Goal: Transaction & Acquisition: Obtain resource

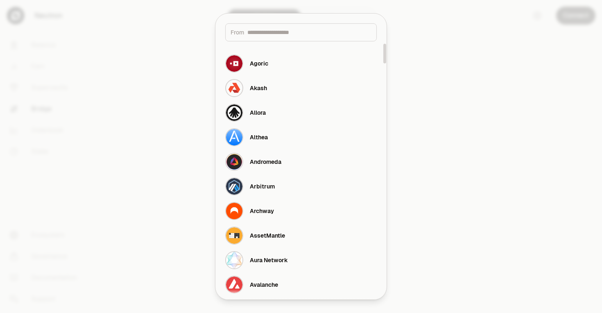
scroll to position [26, 0]
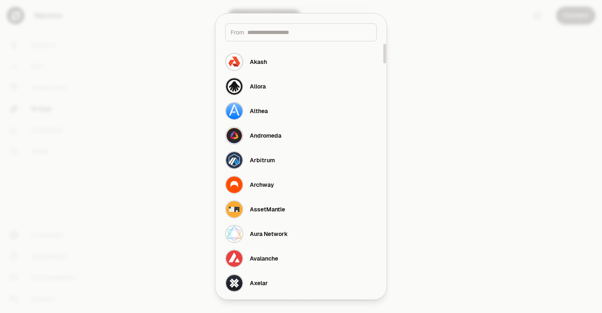
click at [383, 53] on div at bounding box center [384, 165] width 4 height 248
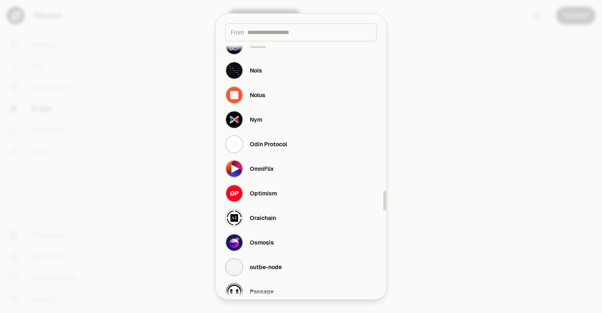
scroll to position [1962, 0]
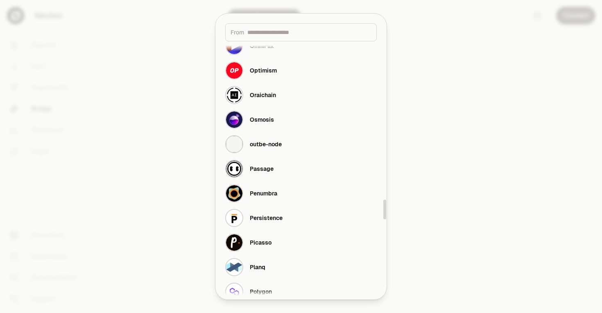
drag, startPoint x: 383, startPoint y: 54, endPoint x: 433, endPoint y: 154, distance: 111.3
click at [391, 210] on body "Neutron Balance Earn Supervaults Bridge Orderbook Stake Ecosystem Governance Do…" at bounding box center [301, 156] width 602 height 313
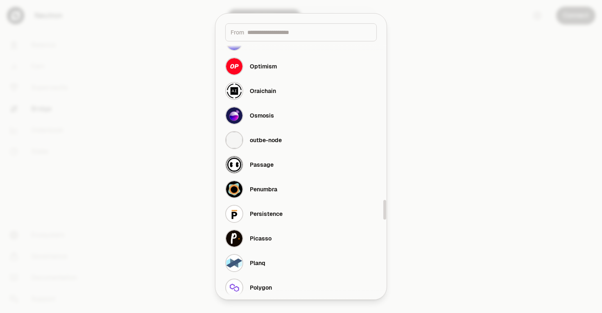
click at [459, 118] on div at bounding box center [301, 156] width 602 height 313
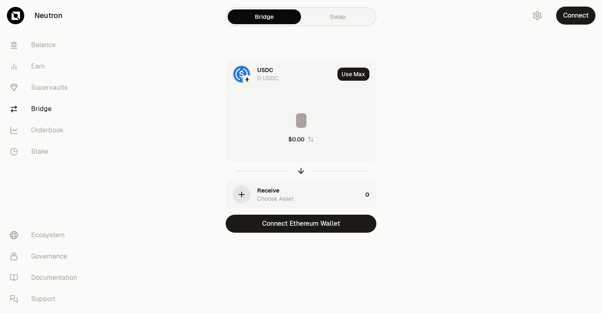
click at [299, 113] on input at bounding box center [301, 120] width 150 height 25
click at [243, 194] on icon "button" at bounding box center [241, 194] width 9 height 9
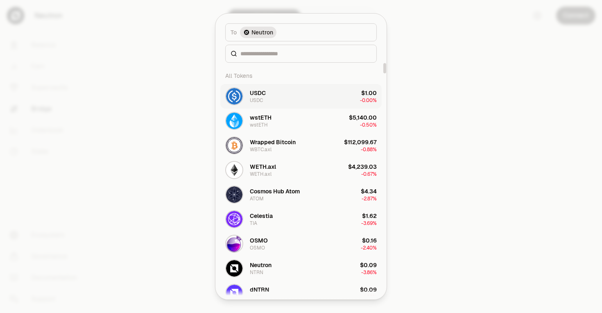
click at [306, 95] on button "USDC USDC $1.00 -0.00%" at bounding box center [300, 96] width 161 height 25
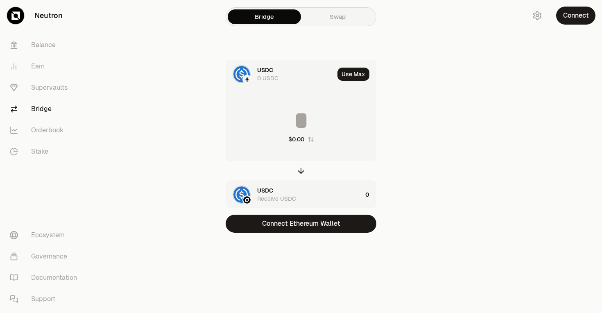
click at [12, 107] on icon at bounding box center [13, 109] width 5 height 6
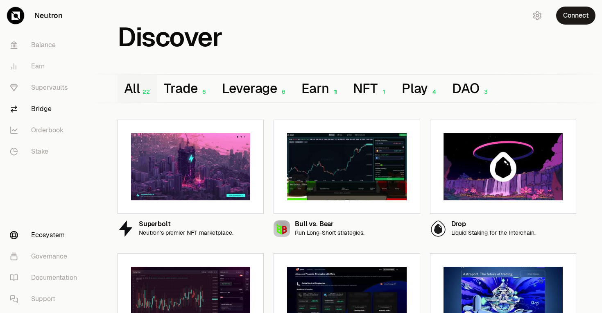
click at [41, 106] on link "Bridge" at bounding box center [45, 108] width 85 height 21
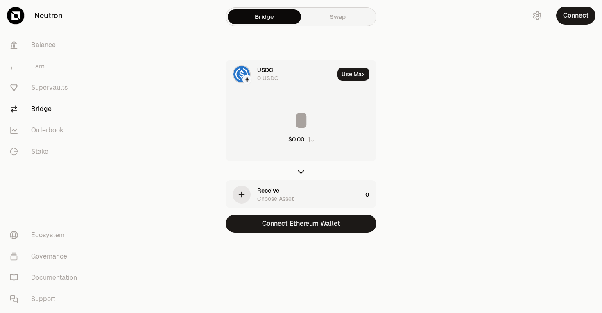
click at [121, 148] on main "Bridge Swap USDC 0 USDC Use Max $0.00 Receive Choose Asset 0 Connect Ethereum W…" at bounding box center [347, 132] width 510 height 265
click at [42, 234] on link "Ecosystem" at bounding box center [45, 234] width 85 height 21
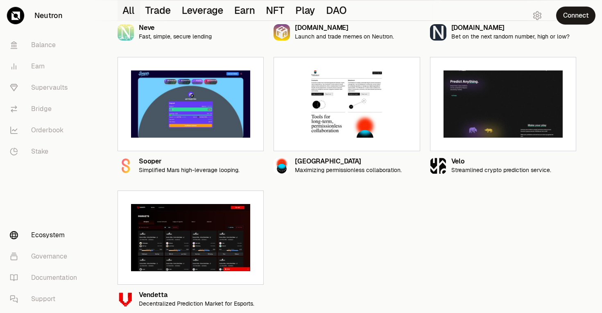
scroll to position [864, 0]
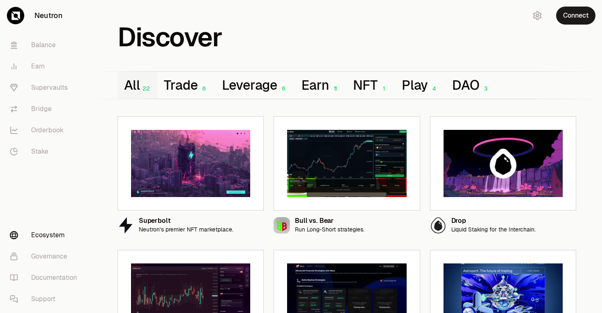
scroll to position [0, 0]
